Goal: Information Seeking & Learning: Find specific fact

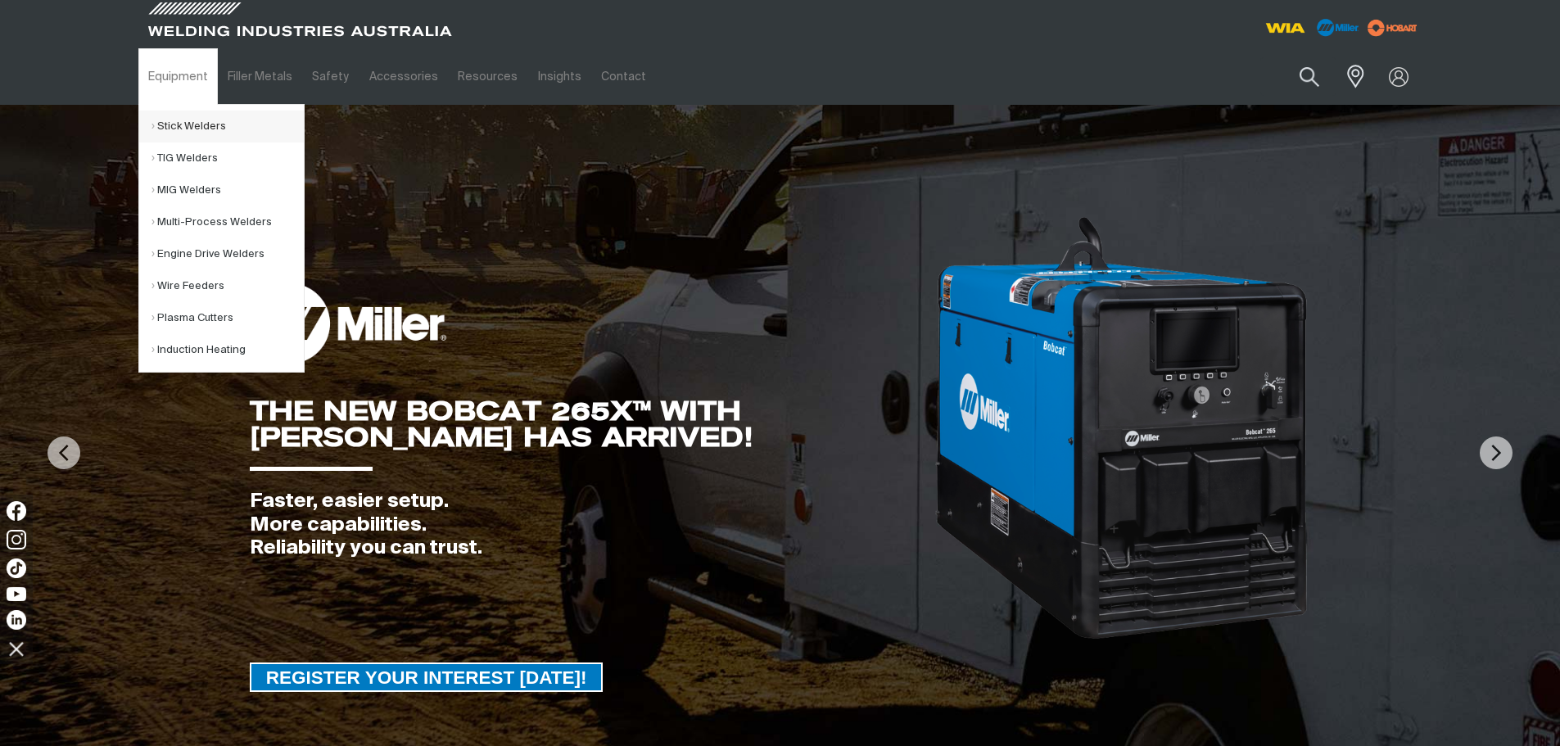
click at [189, 130] on link "Stick Welders" at bounding box center [228, 127] width 152 height 32
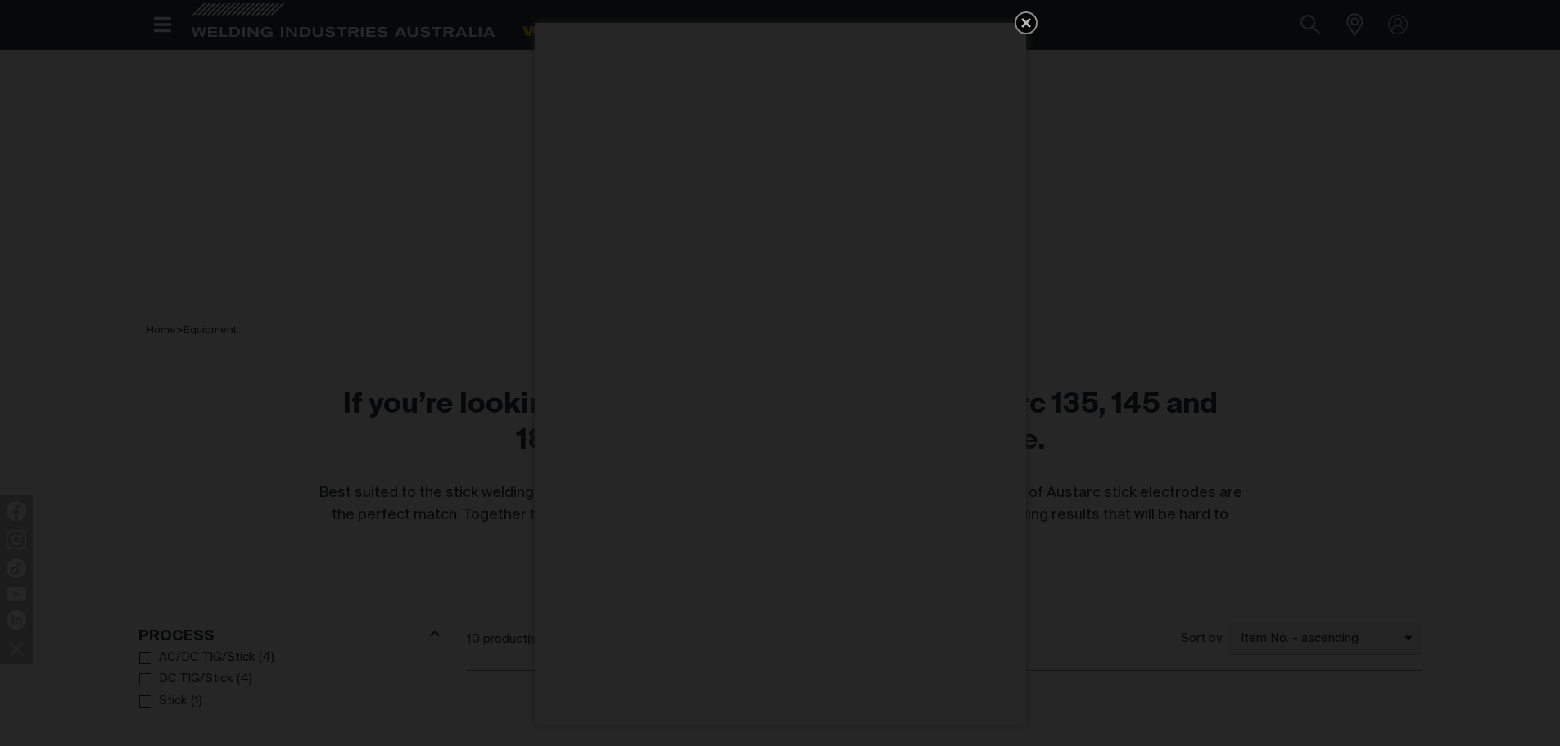
scroll to position [225, 0]
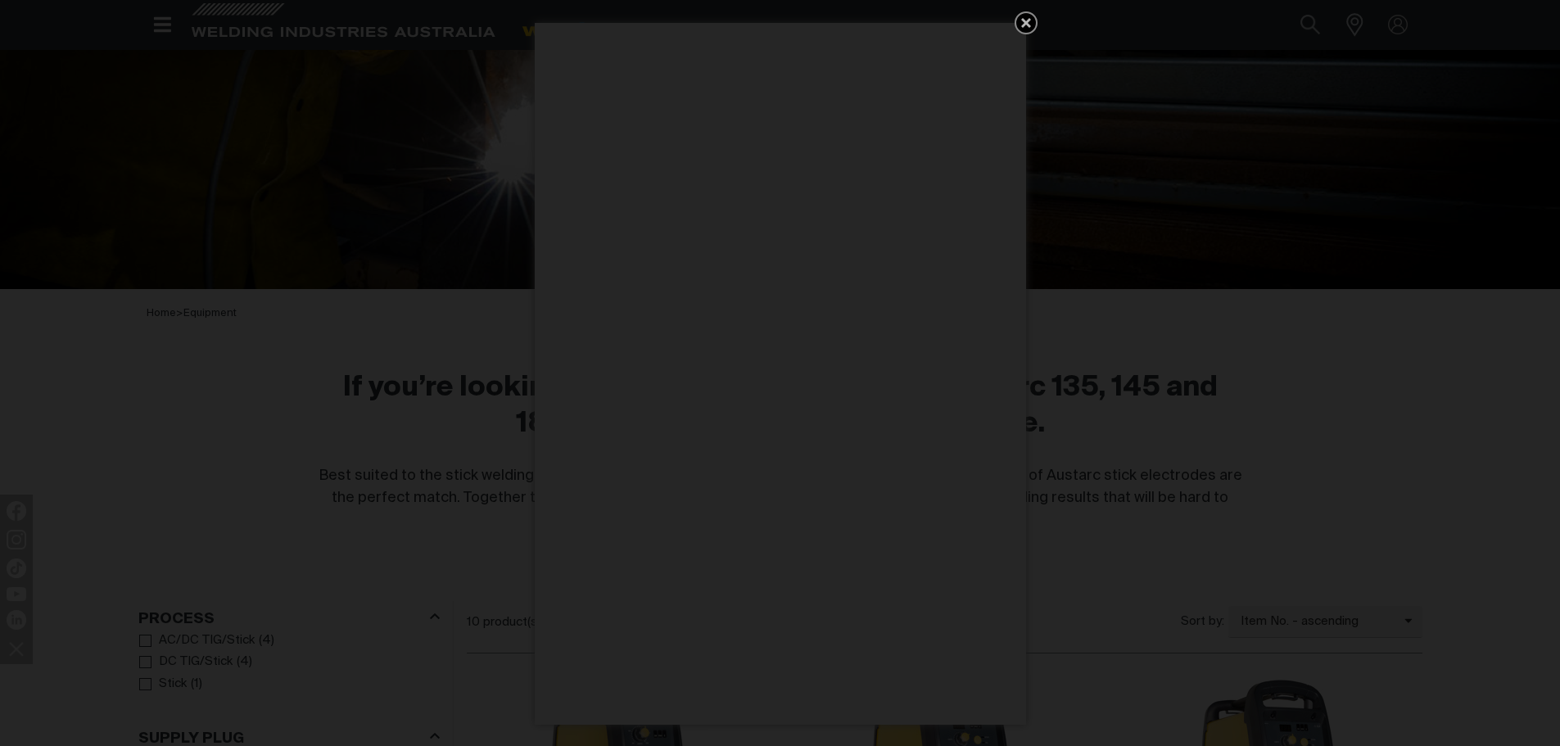
click at [1025, 24] on icon "Get 5 WIA Welding Guides Free!" at bounding box center [1026, 23] width 10 height 10
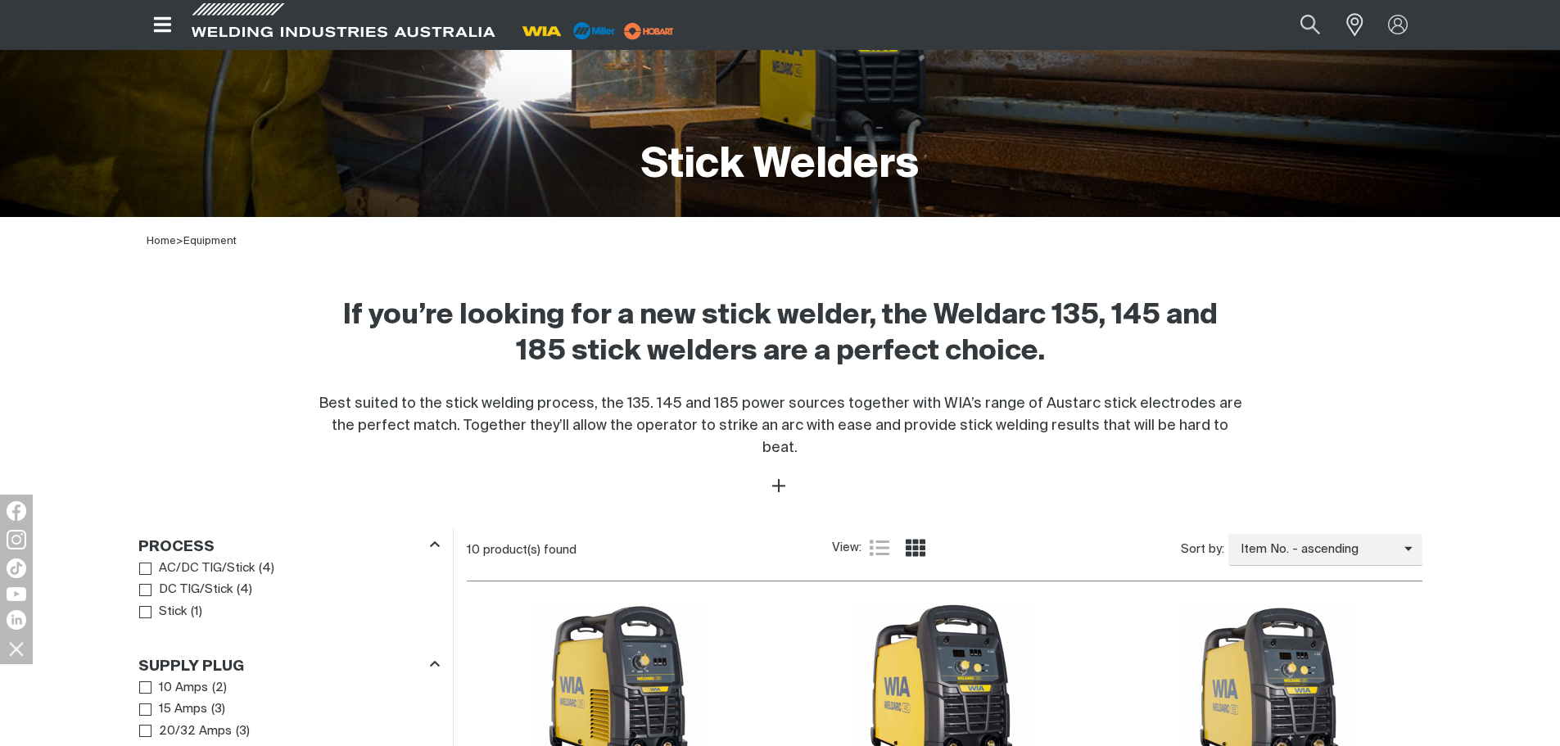
scroll to position [614, 0]
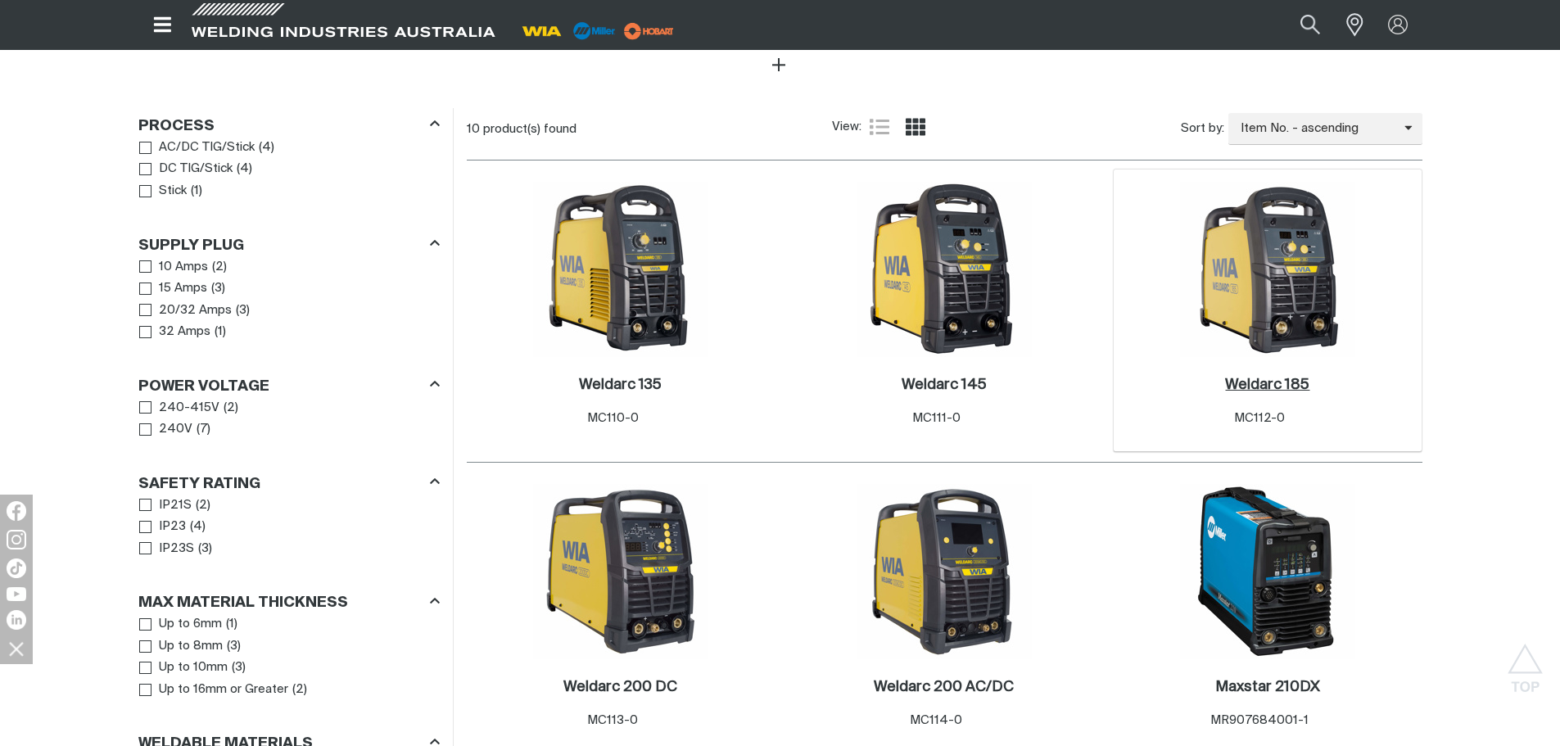
scroll to position [717, 0]
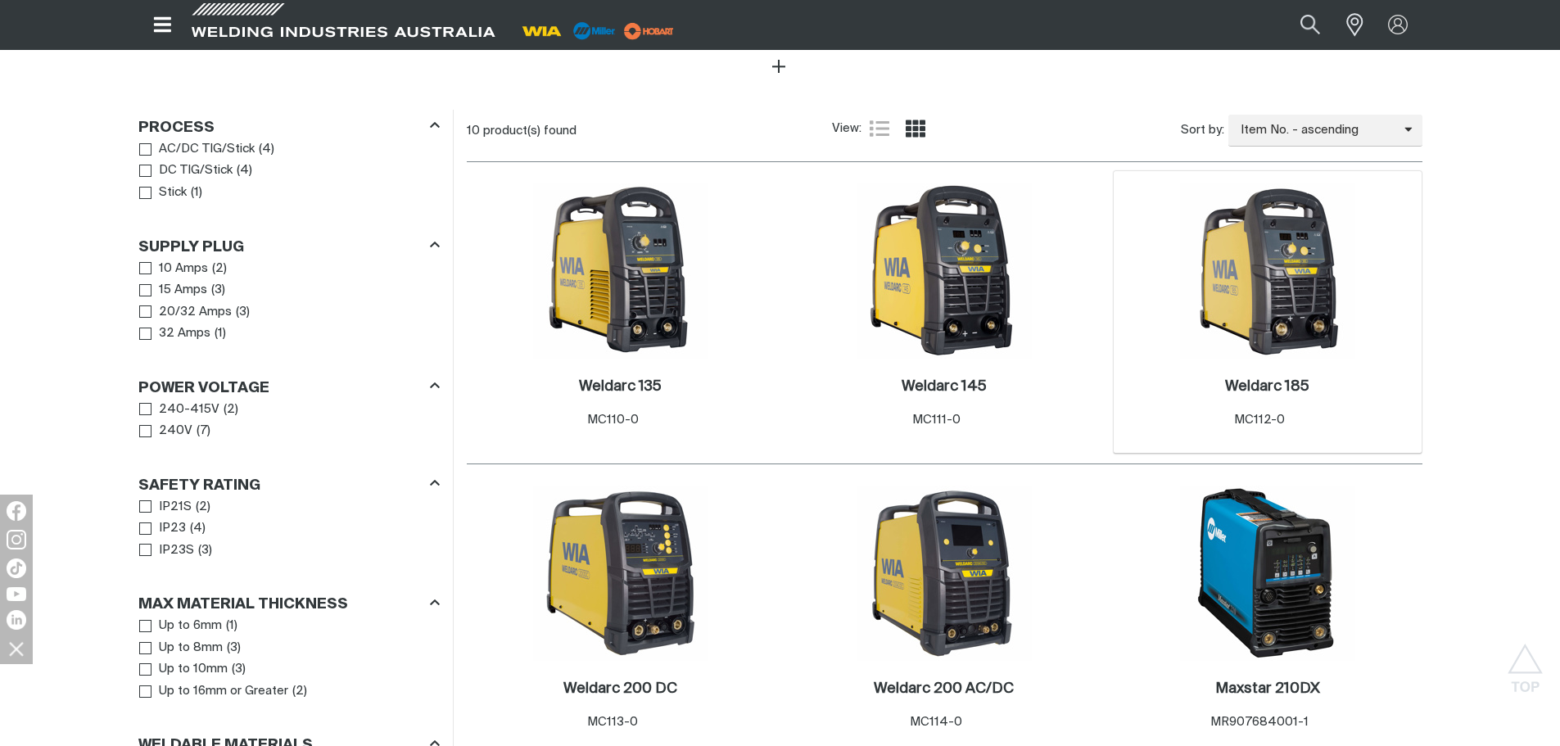
click at [1262, 291] on img at bounding box center [1267, 270] width 175 height 175
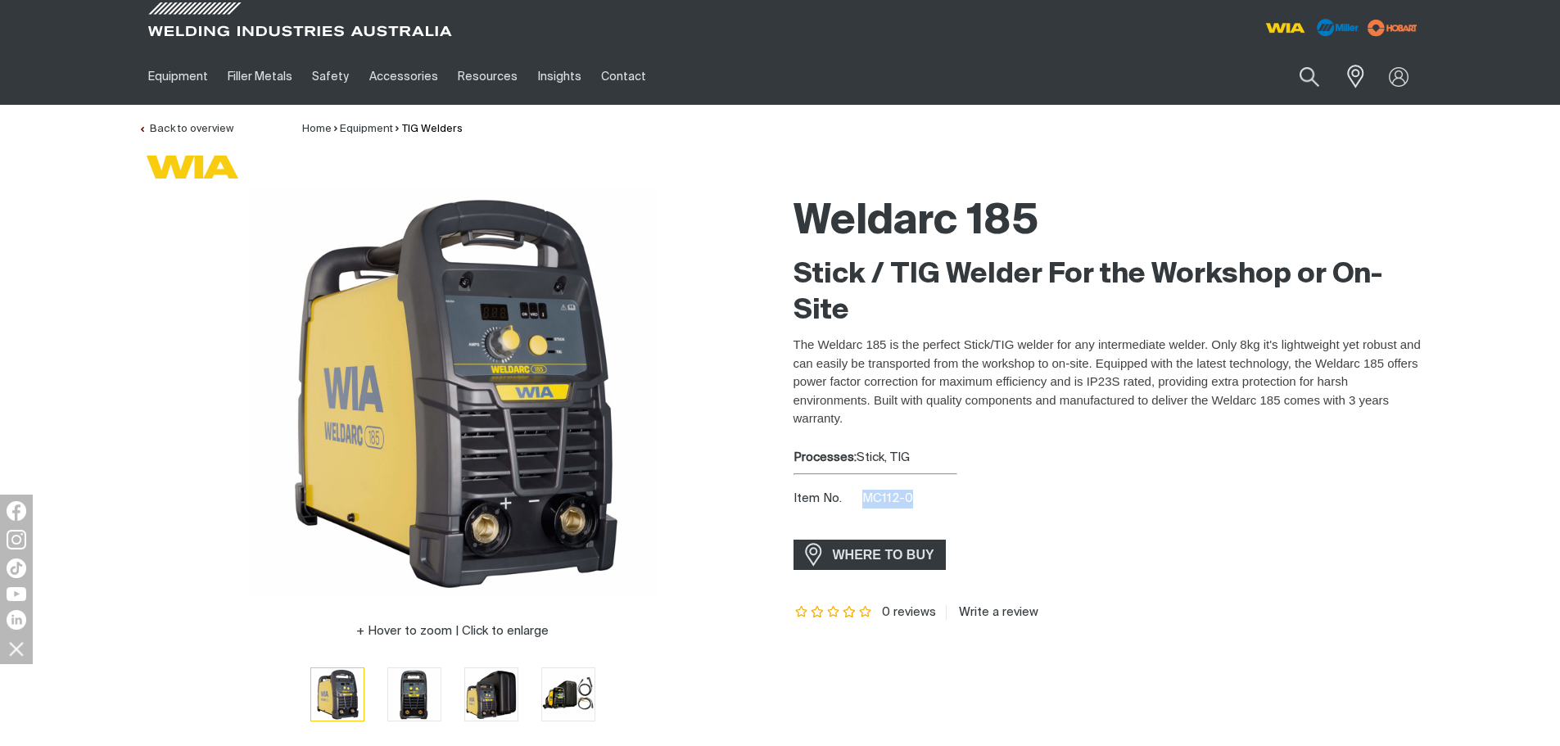
drag, startPoint x: 857, startPoint y: 498, endPoint x: 919, endPoint y: 495, distance: 61.5
click at [919, 495] on div "Item No. MC112-0" at bounding box center [1108, 499] width 629 height 19
copy span "MC112-0"
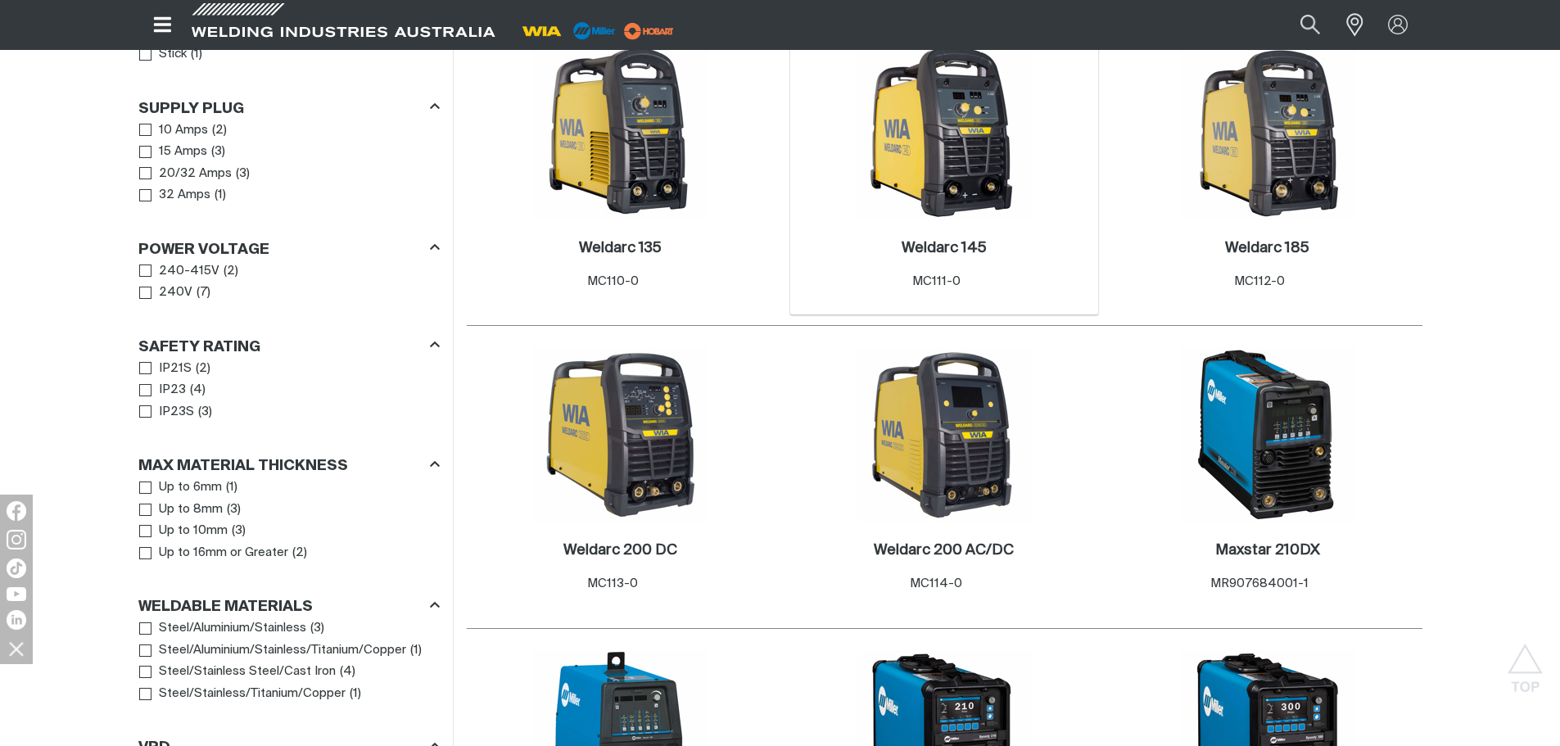
scroll to position [858, 0]
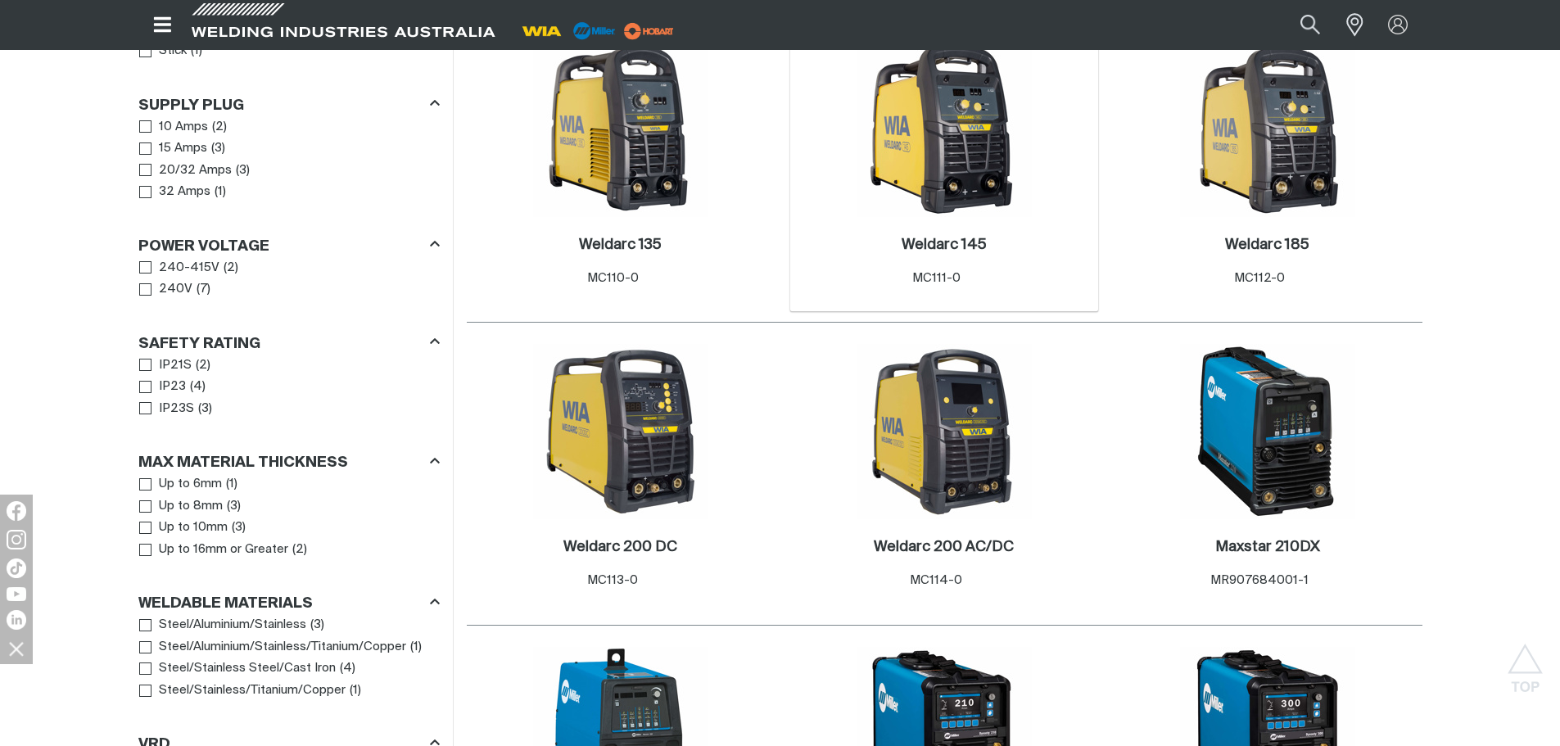
click at [924, 194] on img at bounding box center [944, 129] width 175 height 175
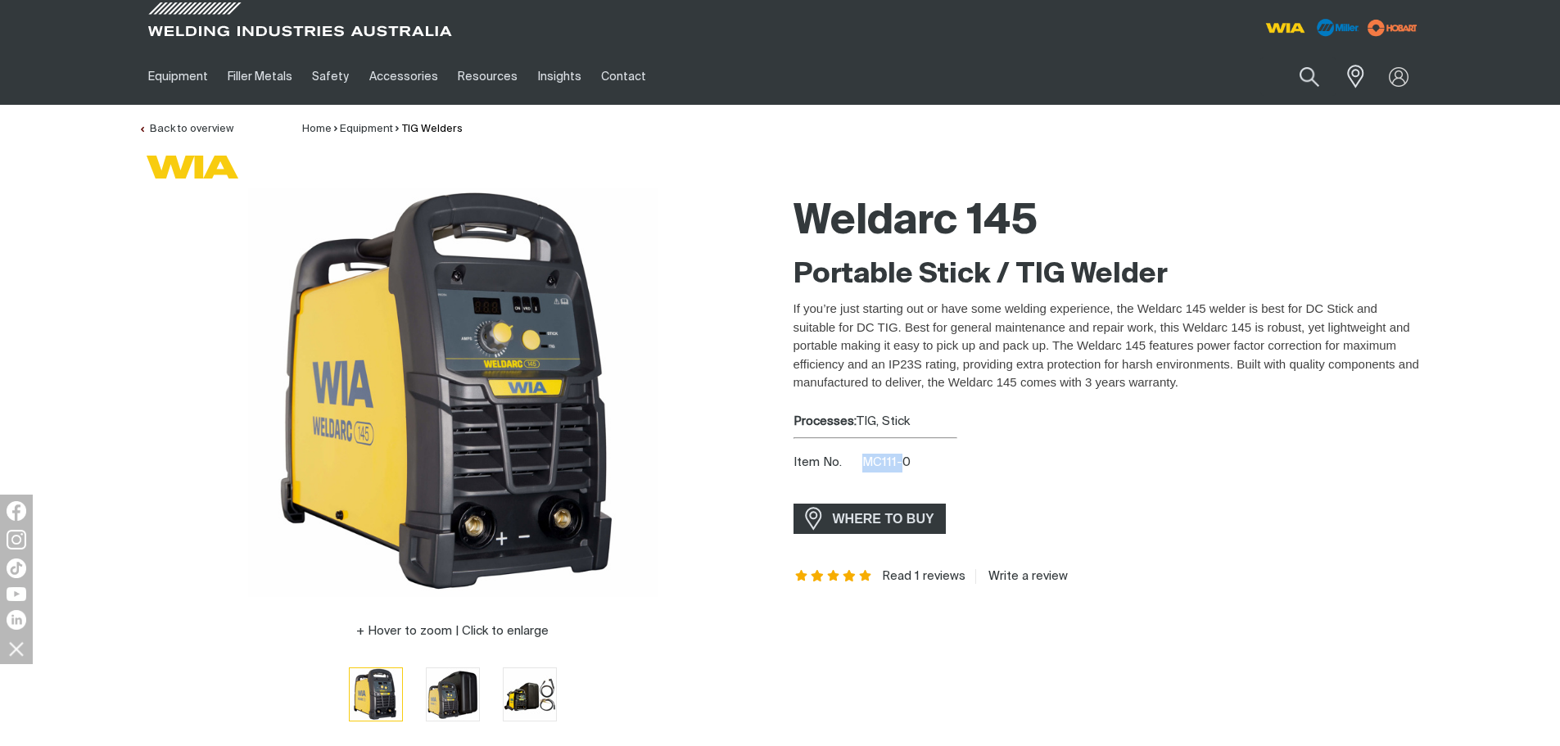
drag, startPoint x: 866, startPoint y: 459, endPoint x: 905, endPoint y: 460, distance: 39.3
click at [905, 460] on span "MC111-0" at bounding box center [886, 462] width 48 height 12
drag, startPoint x: 913, startPoint y: 458, endPoint x: 860, endPoint y: 459, distance: 53.3
click at [861, 459] on div "Item No. MC111-0" at bounding box center [1108, 463] width 629 height 19
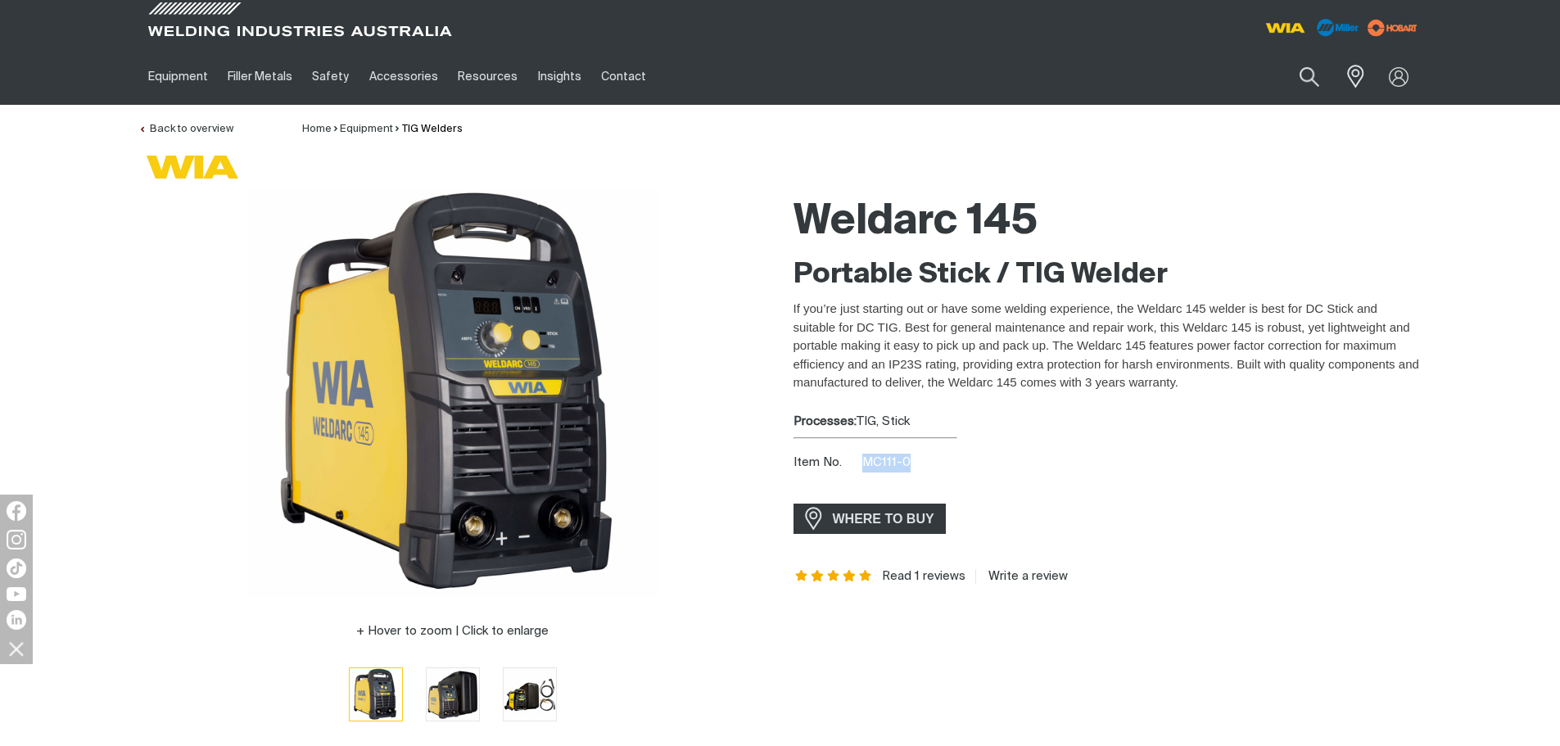
copy span "MC111-0"
click at [931, 461] on div "Item No. MC111-0" at bounding box center [1108, 463] width 629 height 19
click at [862, 460] on div "Item No. MC111-0" at bounding box center [1108, 463] width 629 height 19
drag, startPoint x: 862, startPoint y: 460, endPoint x: 911, endPoint y: 463, distance: 48.4
click at [911, 463] on div "Item No. MC111-0" at bounding box center [1108, 463] width 629 height 19
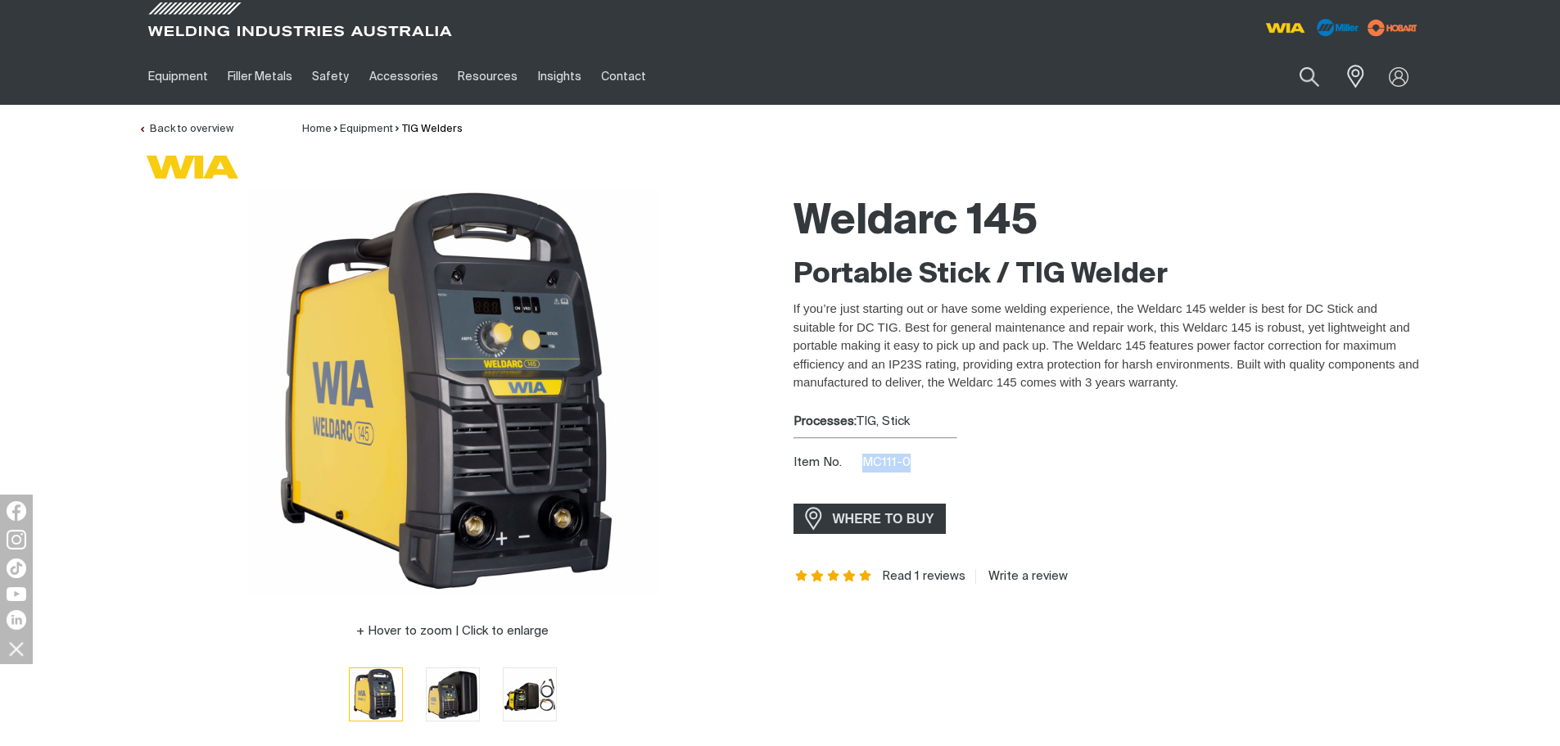
copy span "MC111-0"
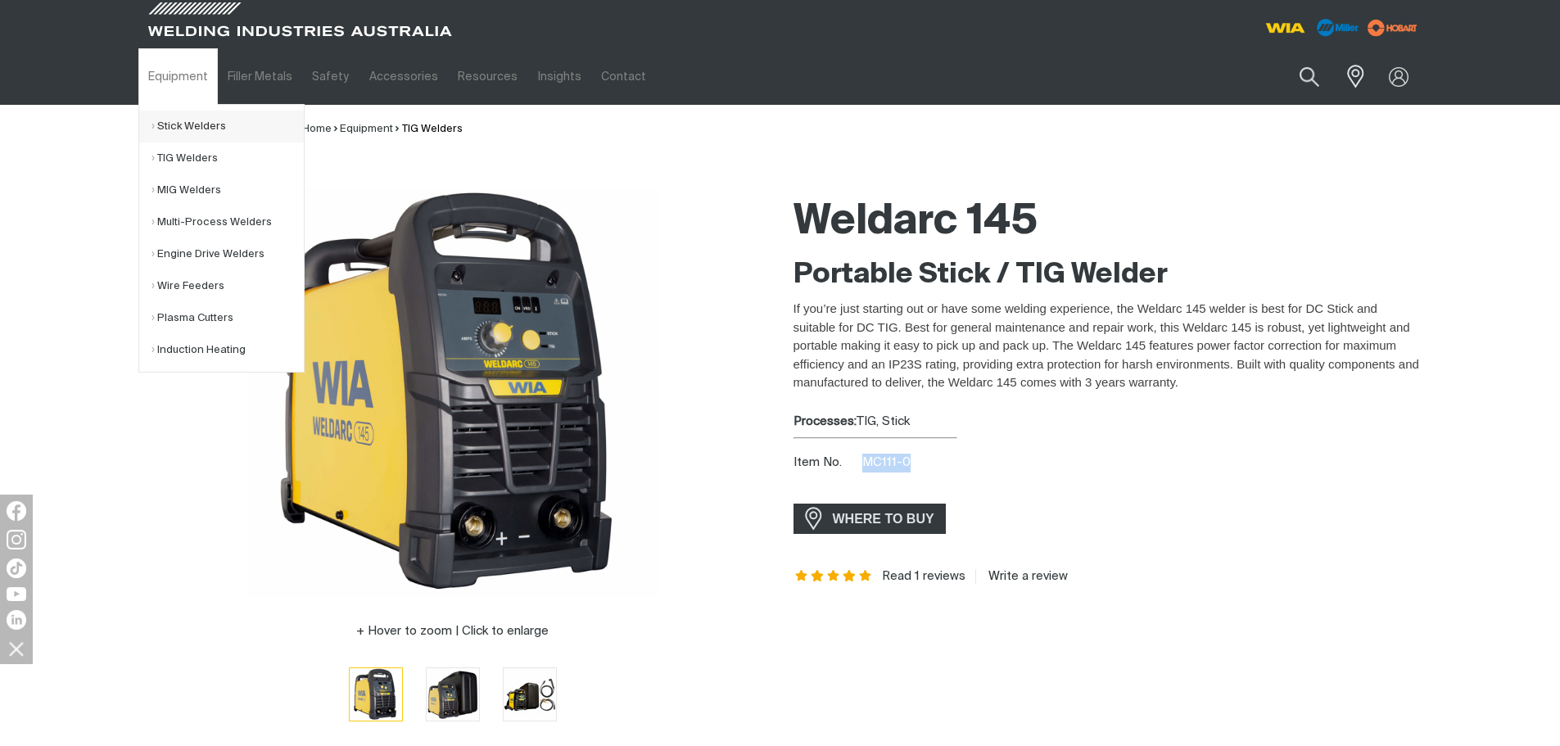
click at [193, 129] on link "Stick Welders" at bounding box center [228, 127] width 152 height 32
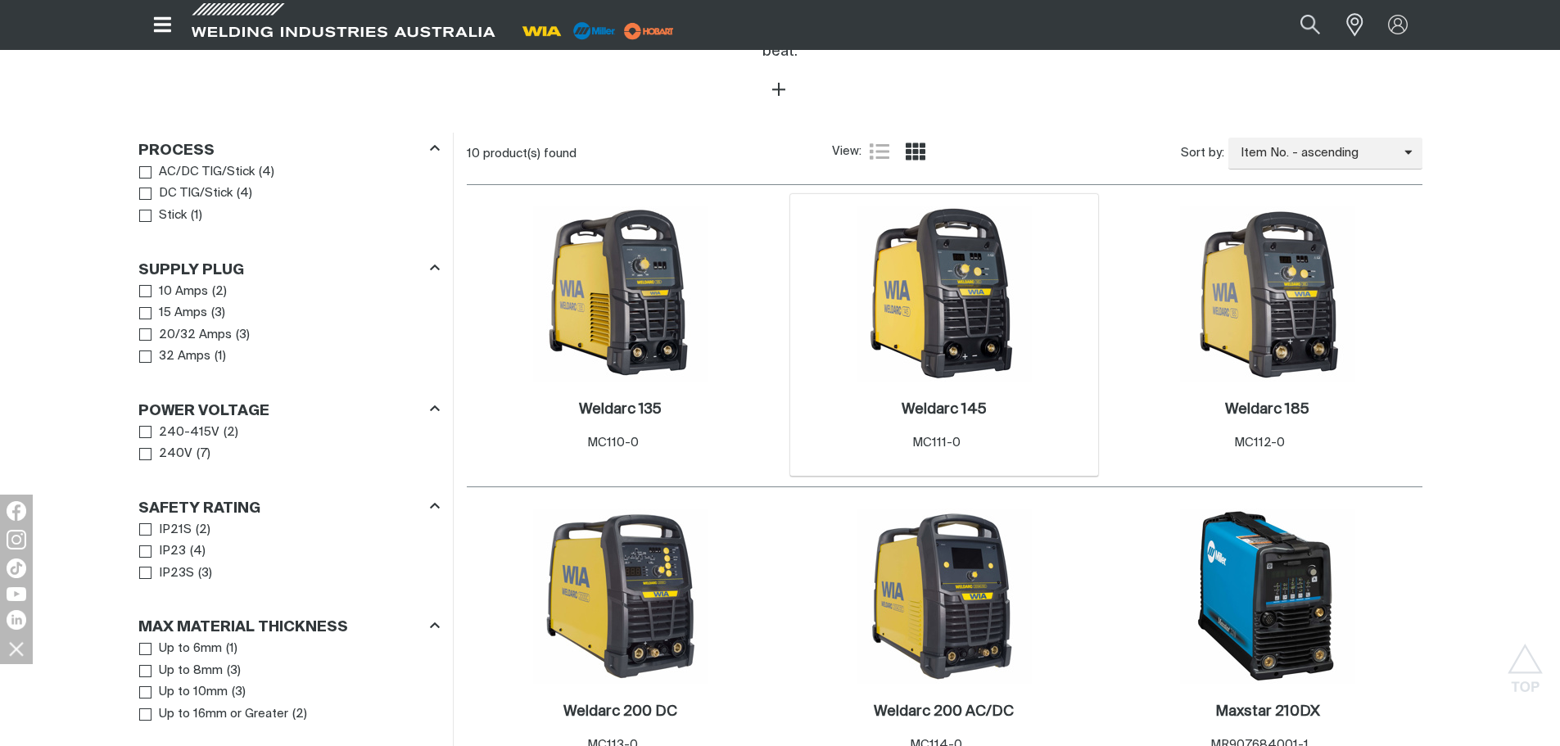
scroll to position [696, 0]
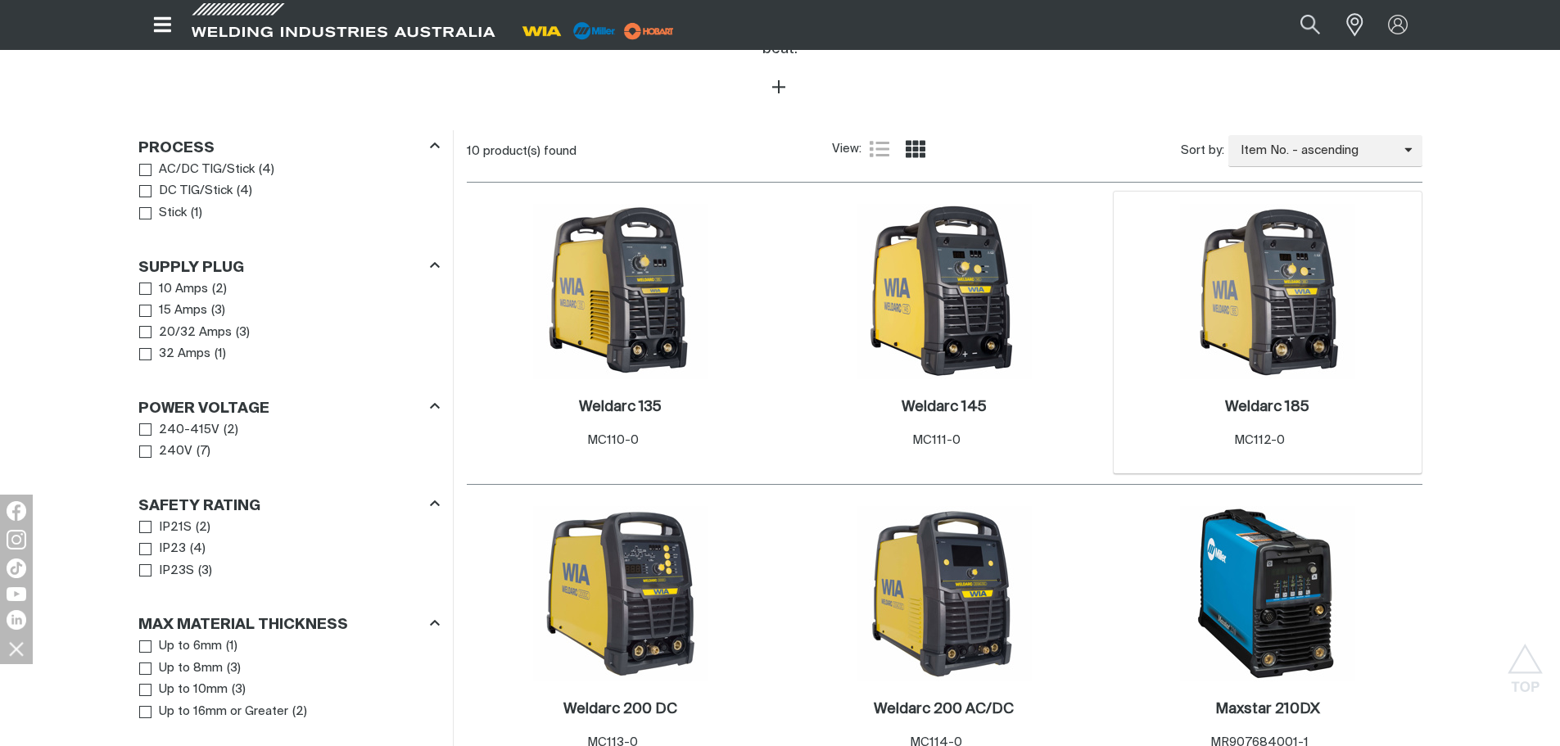
click at [1328, 391] on div "Weldarc 185 . Item No. MC112-0" at bounding box center [1268, 426] width 292 height 71
click at [1265, 305] on img at bounding box center [1267, 291] width 175 height 175
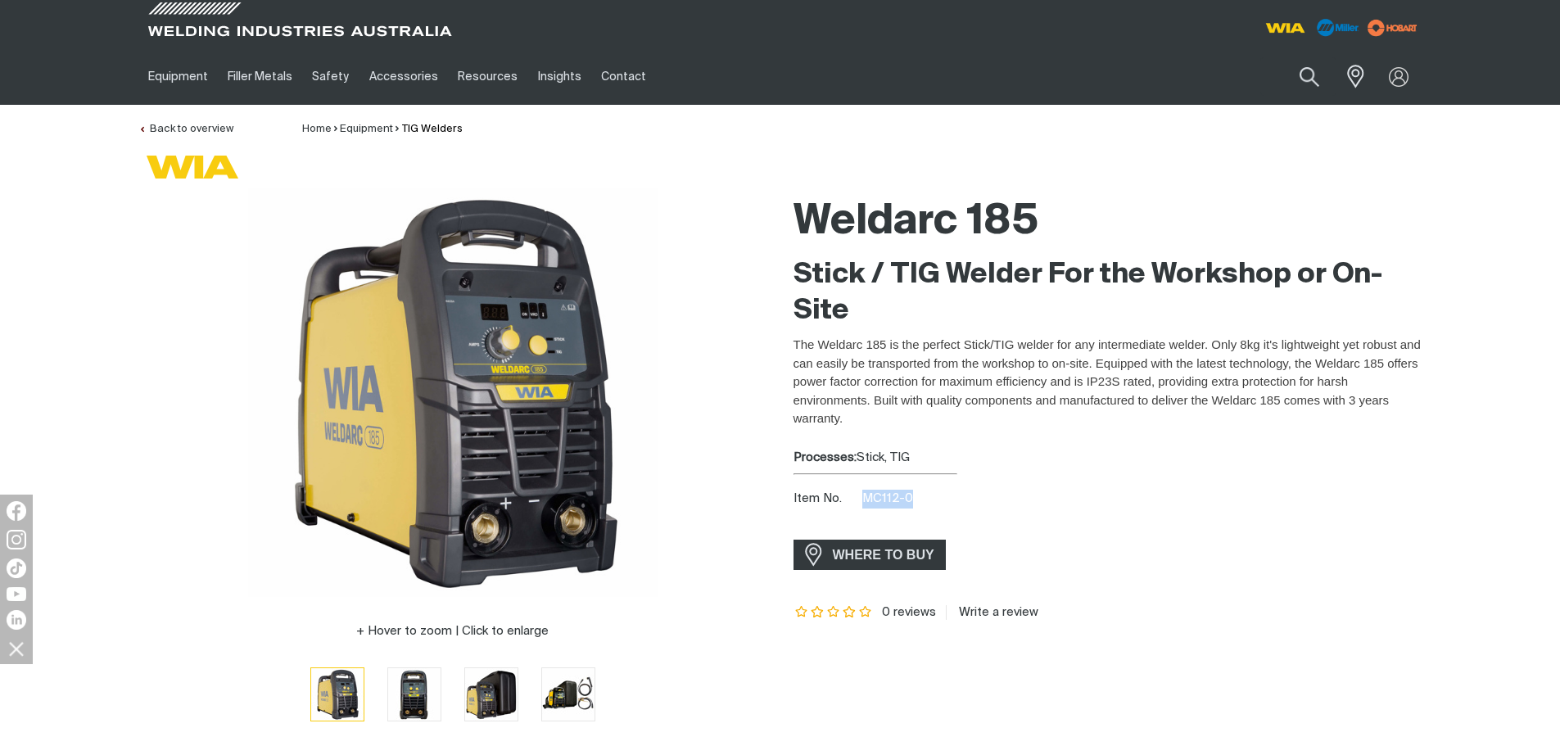
drag, startPoint x: 864, startPoint y: 496, endPoint x: 930, endPoint y: 497, distance: 65.5
click at [930, 497] on div "Item No. MC112-0" at bounding box center [1108, 499] width 629 height 19
copy span "MC112-0"
